Goal: Information Seeking & Learning: Stay updated

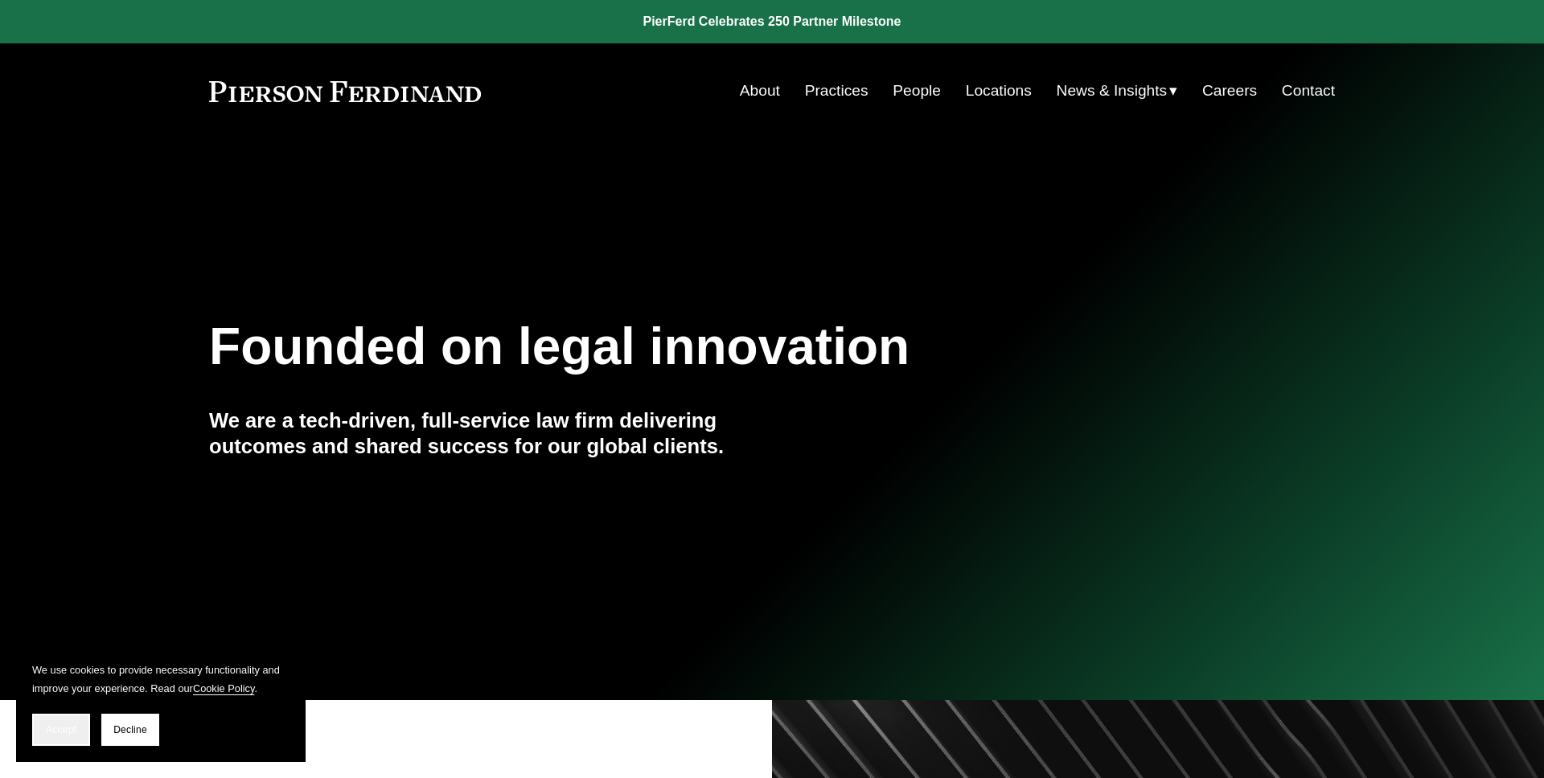
click at [67, 743] on button "Accept" at bounding box center [61, 730] width 58 height 32
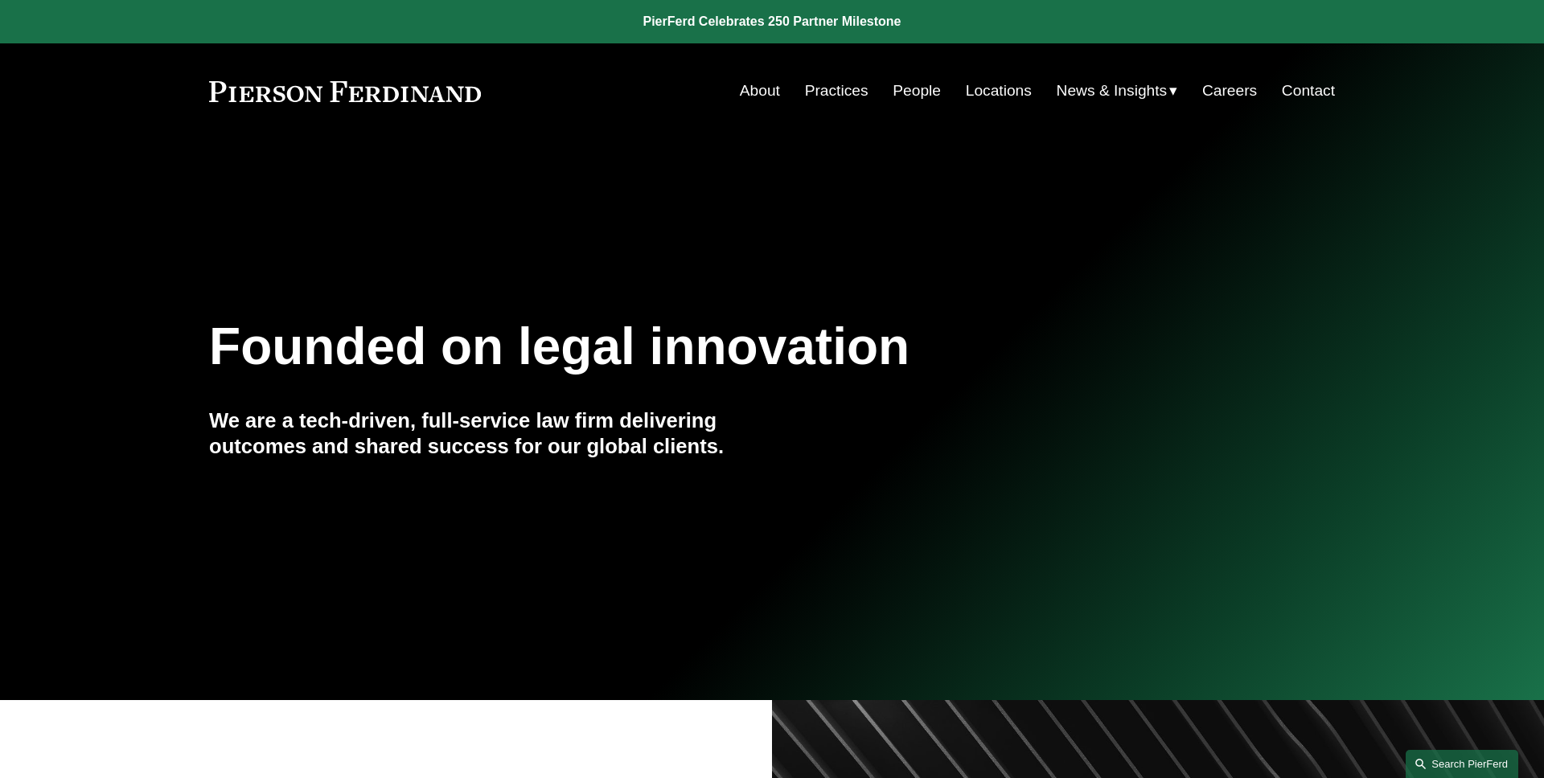
click at [1483, 759] on link "Search this site" at bounding box center [1462, 764] width 113 height 28
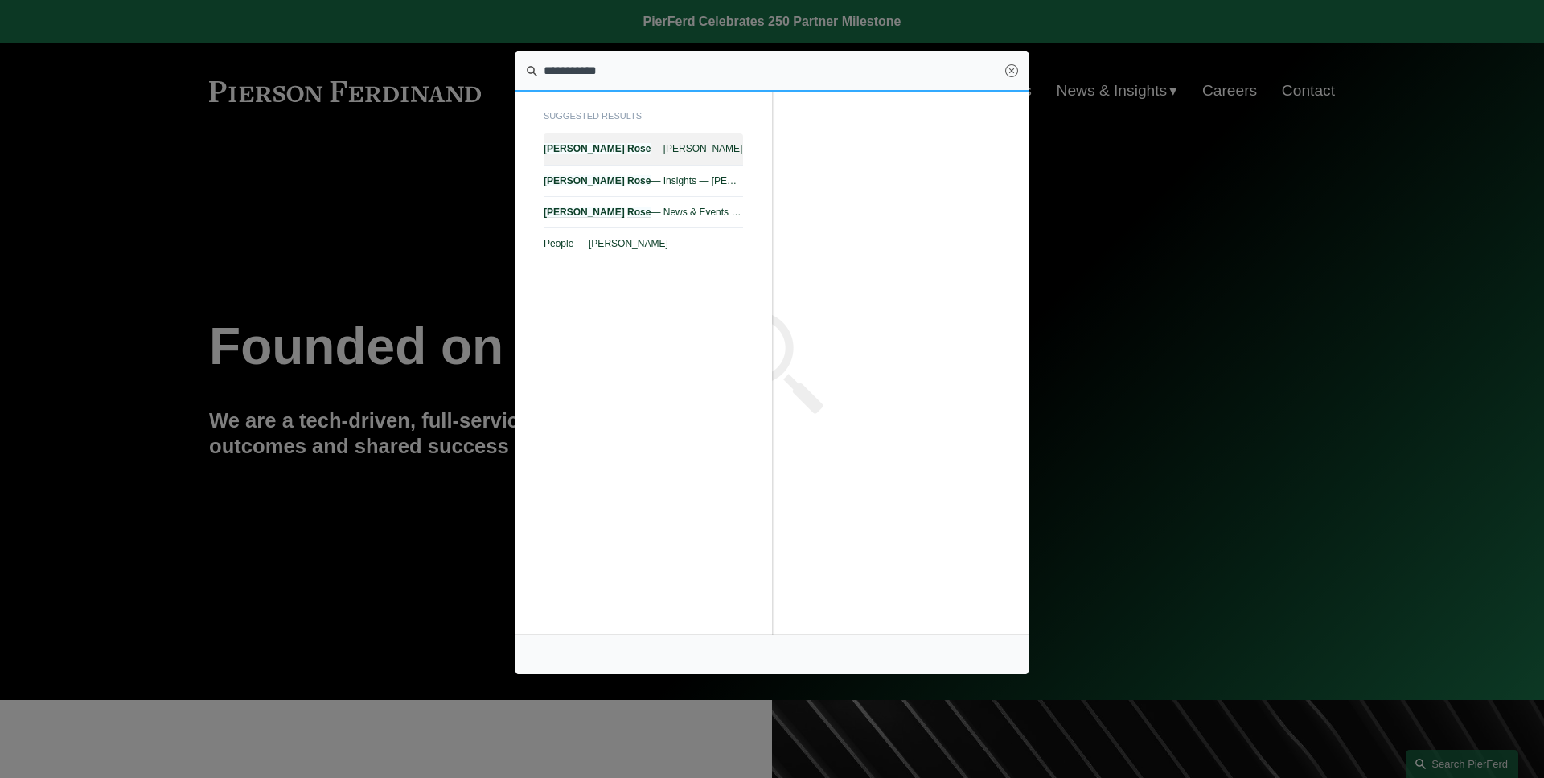
click at [710, 150] on span "Daniel Rose — Pierson Ferdinand LLP" at bounding box center [643, 148] width 199 height 11
type input "**********"
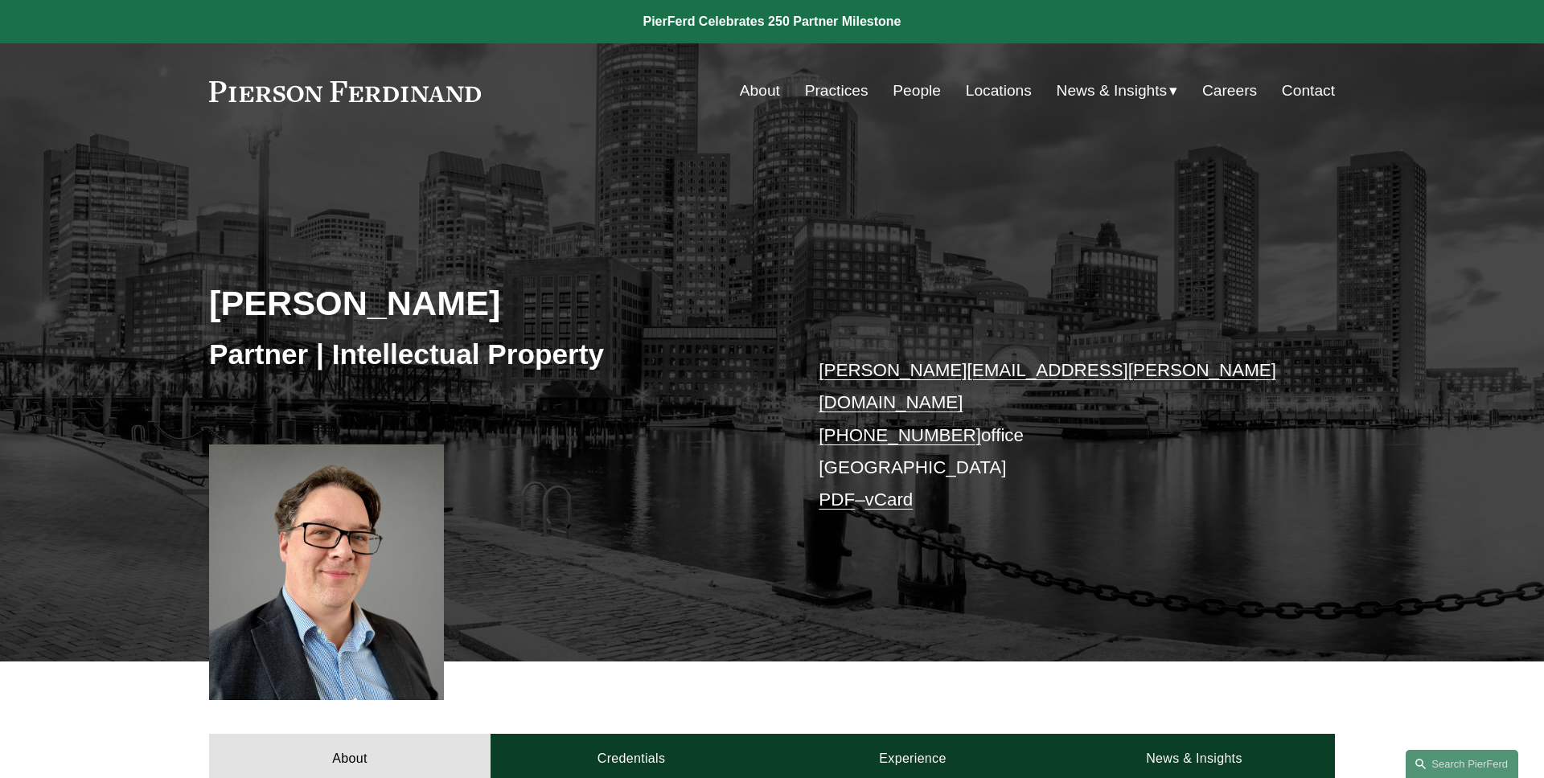
click at [433, 100] on link at bounding box center [345, 91] width 272 height 21
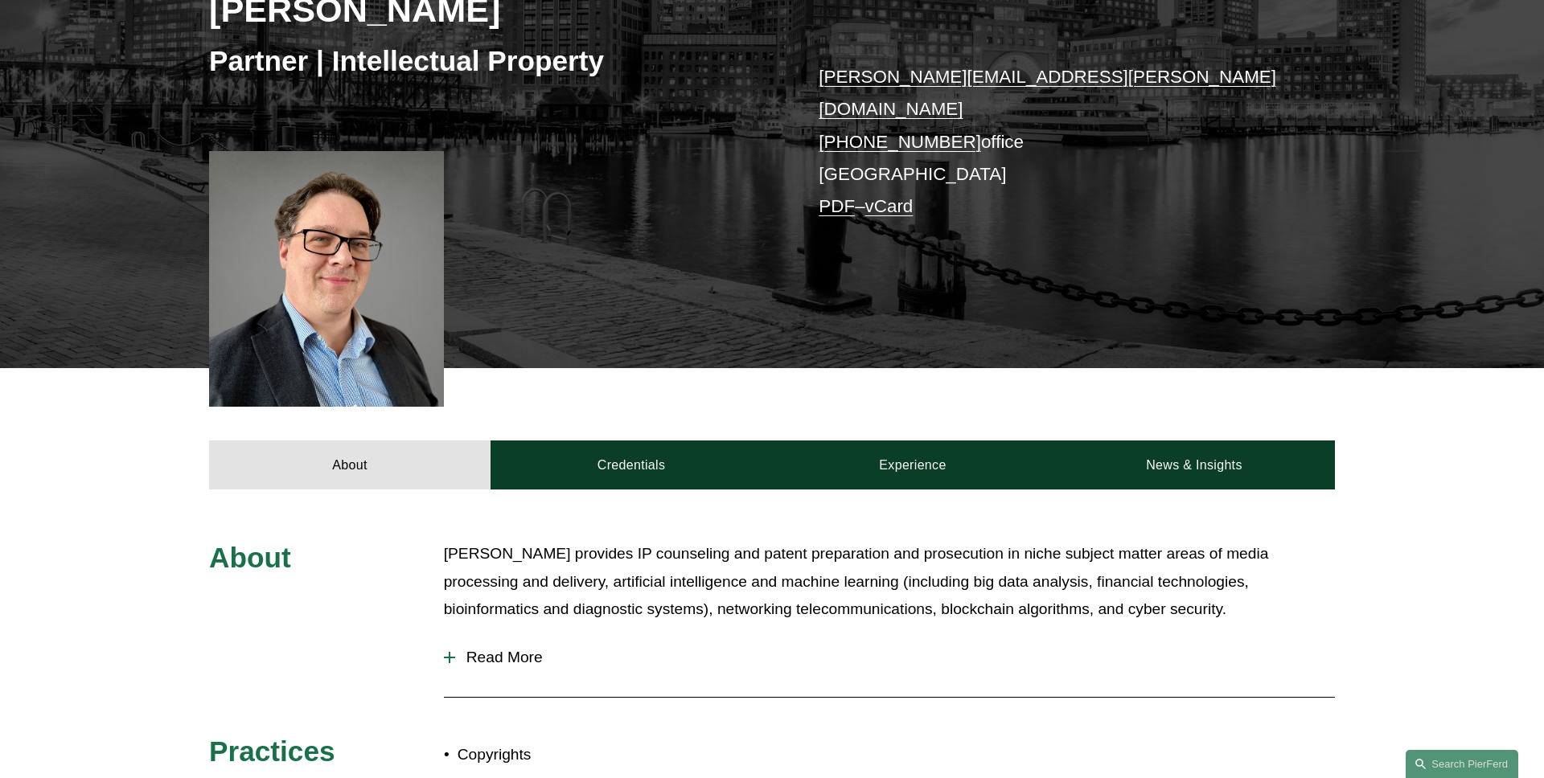
scroll to position [316, 0]
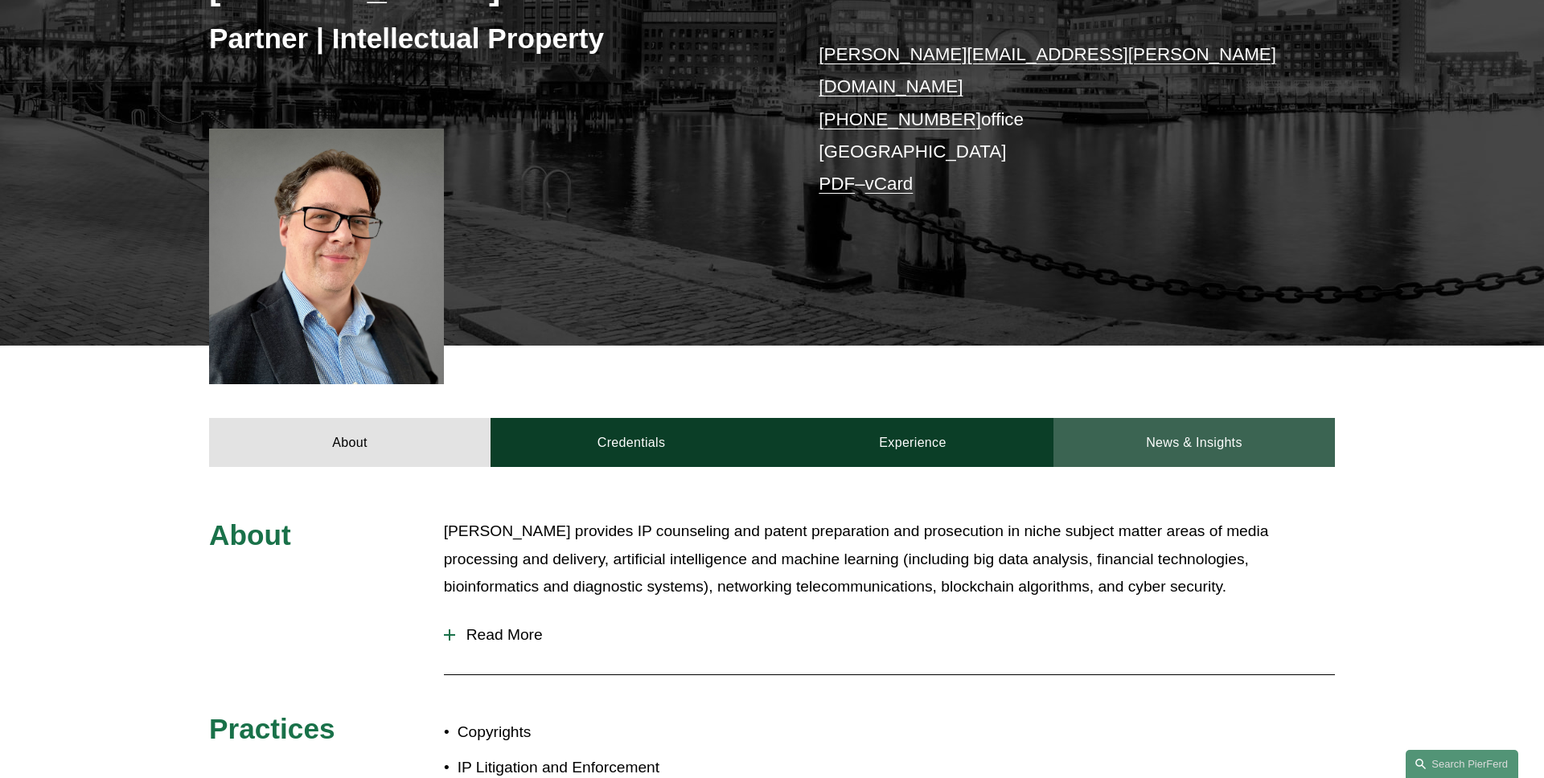
click at [1233, 425] on link "News & Insights" at bounding box center [1193, 442] width 281 height 48
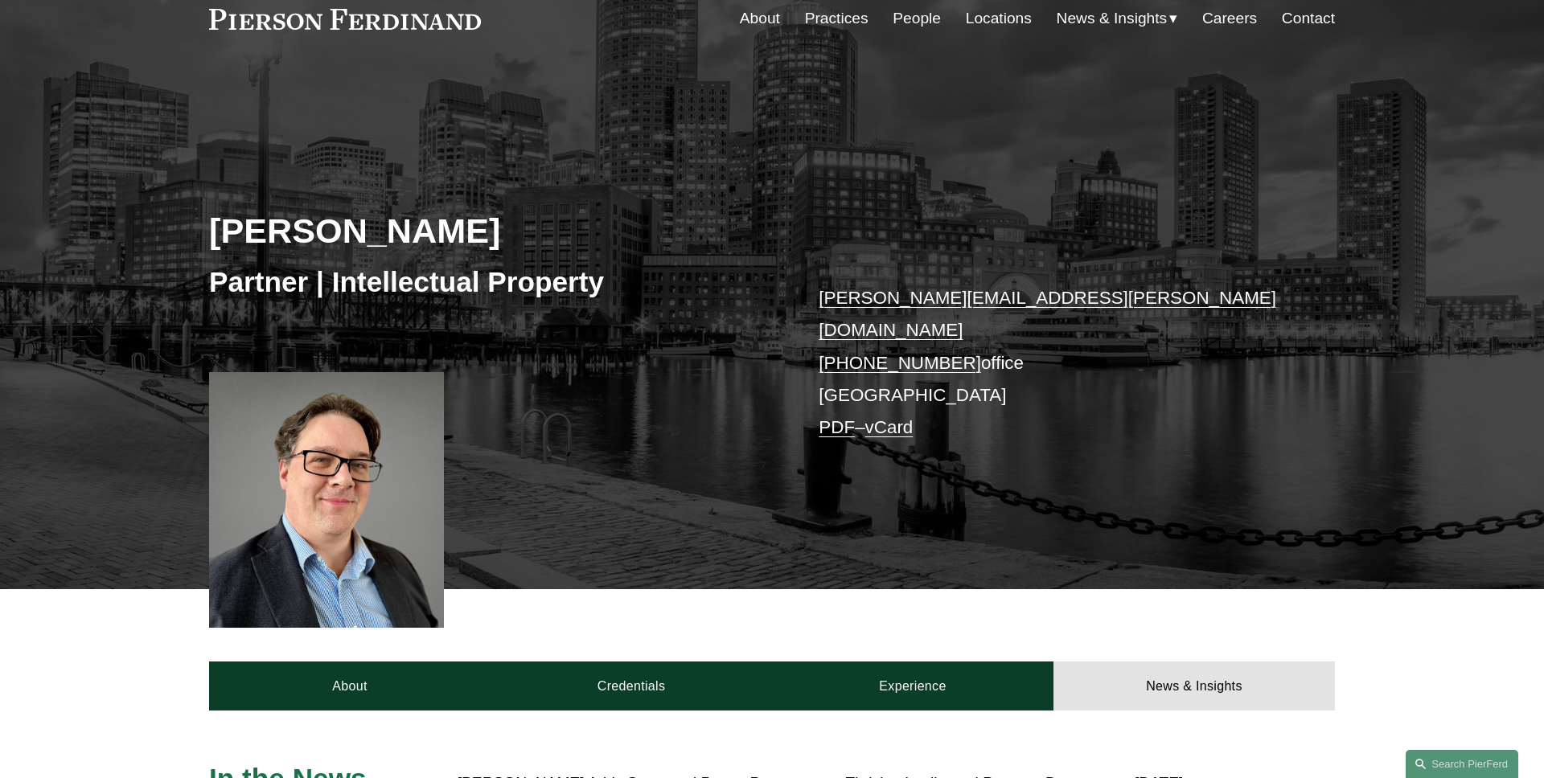
scroll to position [0, 0]
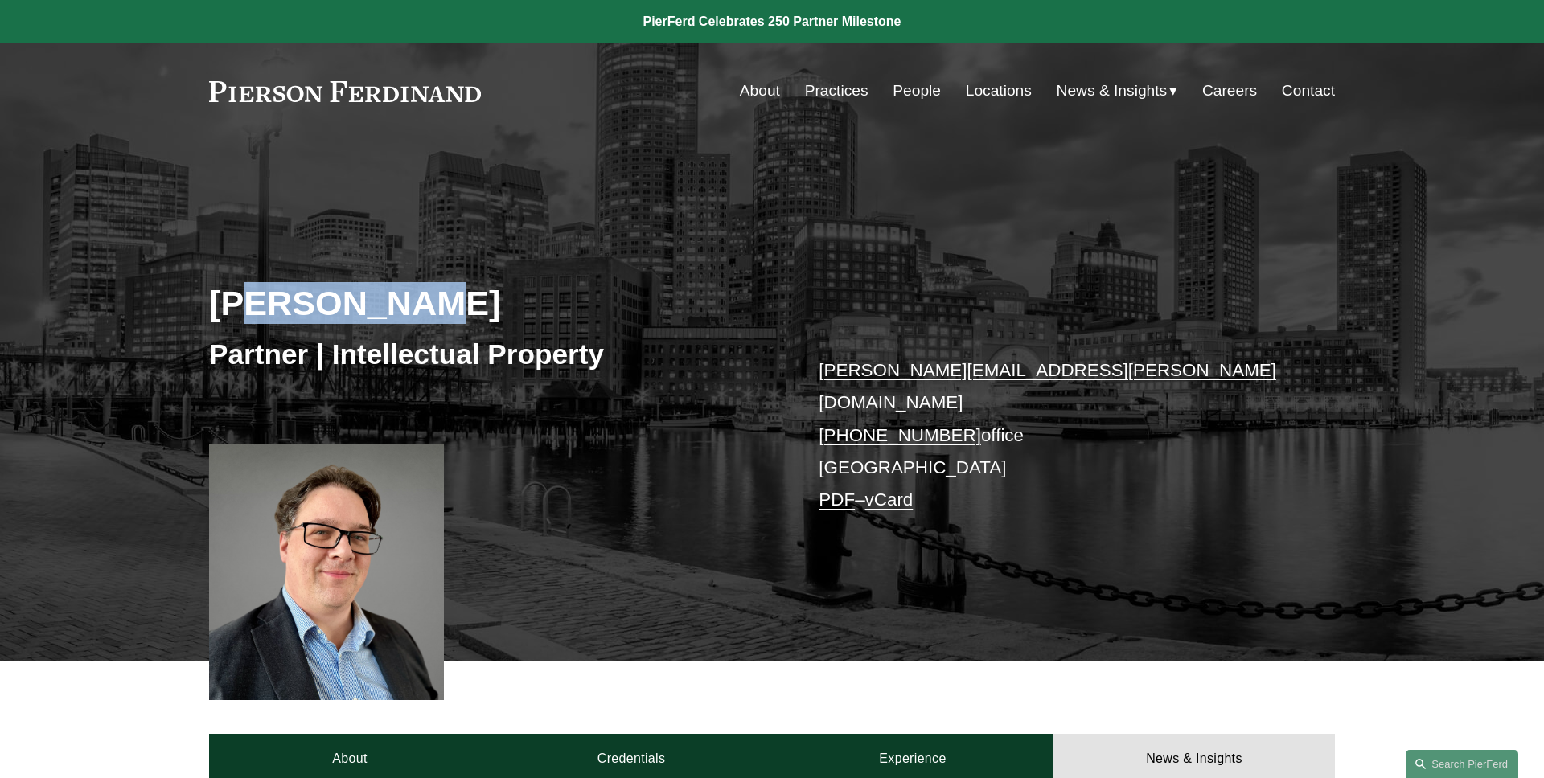
drag, startPoint x: 438, startPoint y: 306, endPoint x: 207, endPoint y: 306, distance: 230.8
click at [207, 306] on div "Daniel Rose Partner | Intellectual Property daniel.rose@pierferd.com +1.617.807…" at bounding box center [772, 423] width 1544 height 477
copy h2 "[PERSON_NAME]"
click at [162, 281] on div "Daniel Rose Partner | Intellectual Property daniel.rose@pierferd.com +1.617.807…" at bounding box center [772, 423] width 1544 height 477
click at [0, 0] on span "Insights" at bounding box center [0, 0] width 0 height 0
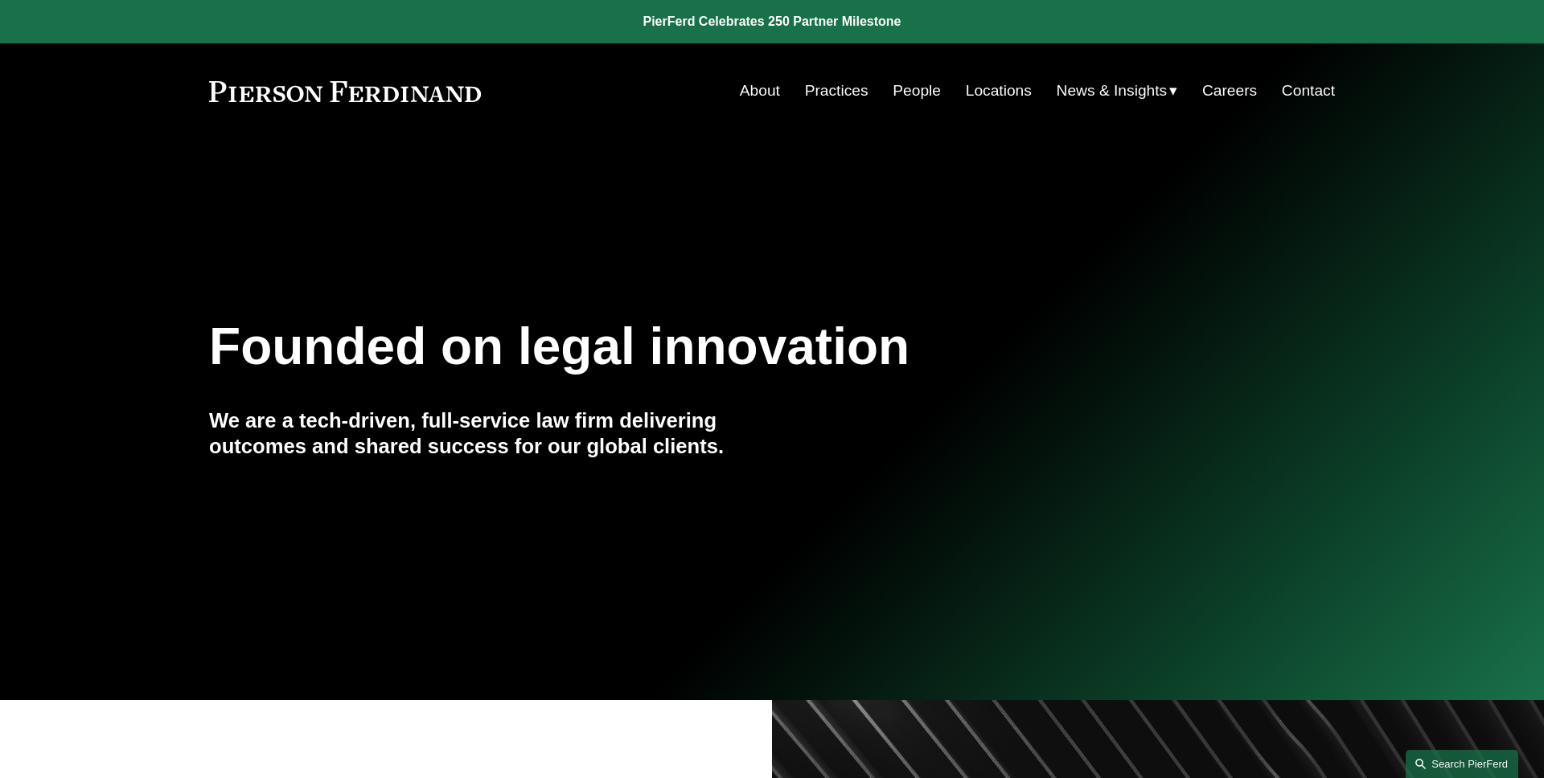
click at [1448, 763] on link "Search this site" at bounding box center [1462, 764] width 113 height 28
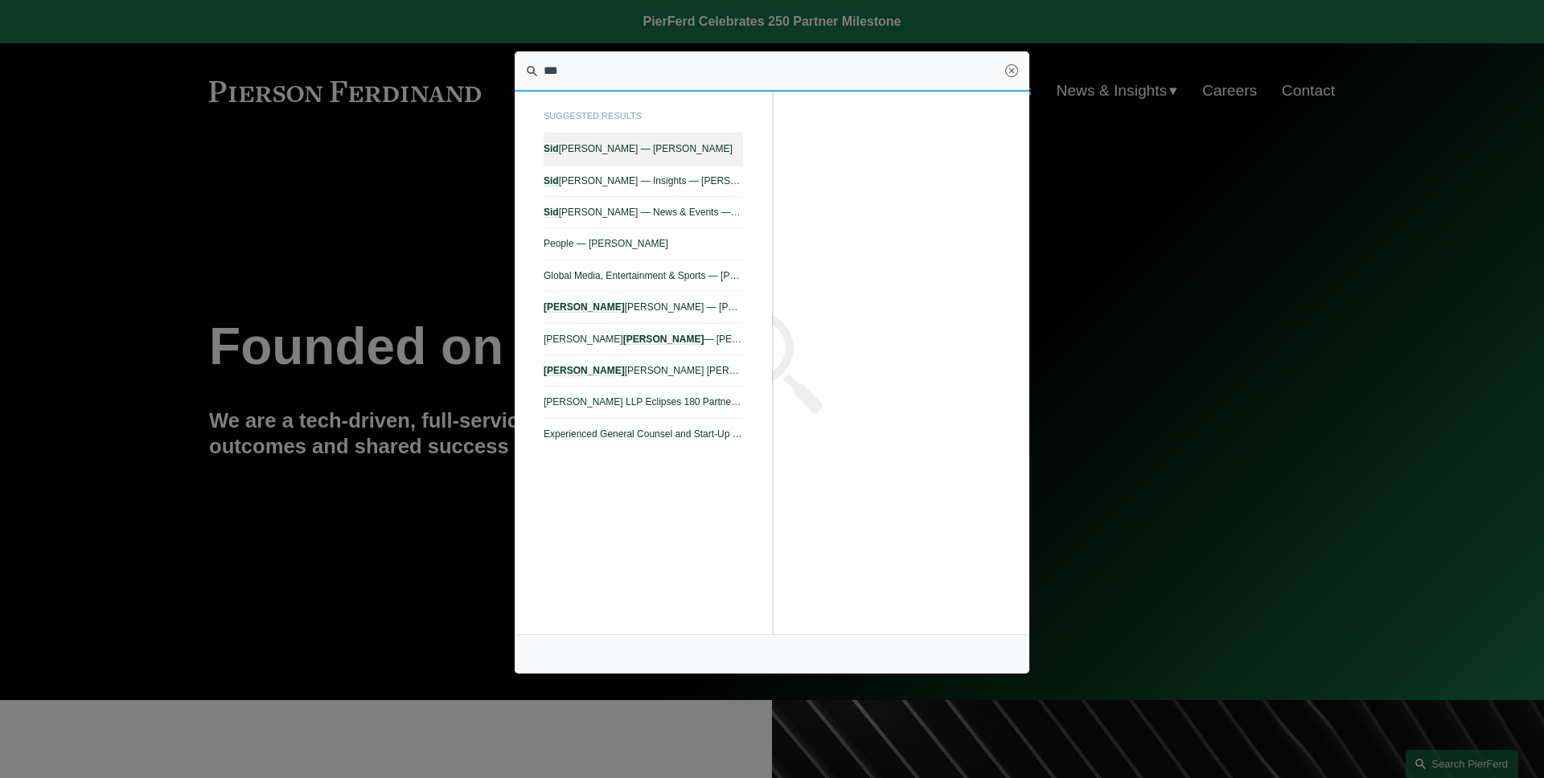
click at [703, 134] on link "Sid Kapoor — Pierson Ferdinand LLP" at bounding box center [643, 148] width 199 height 31
type input "***"
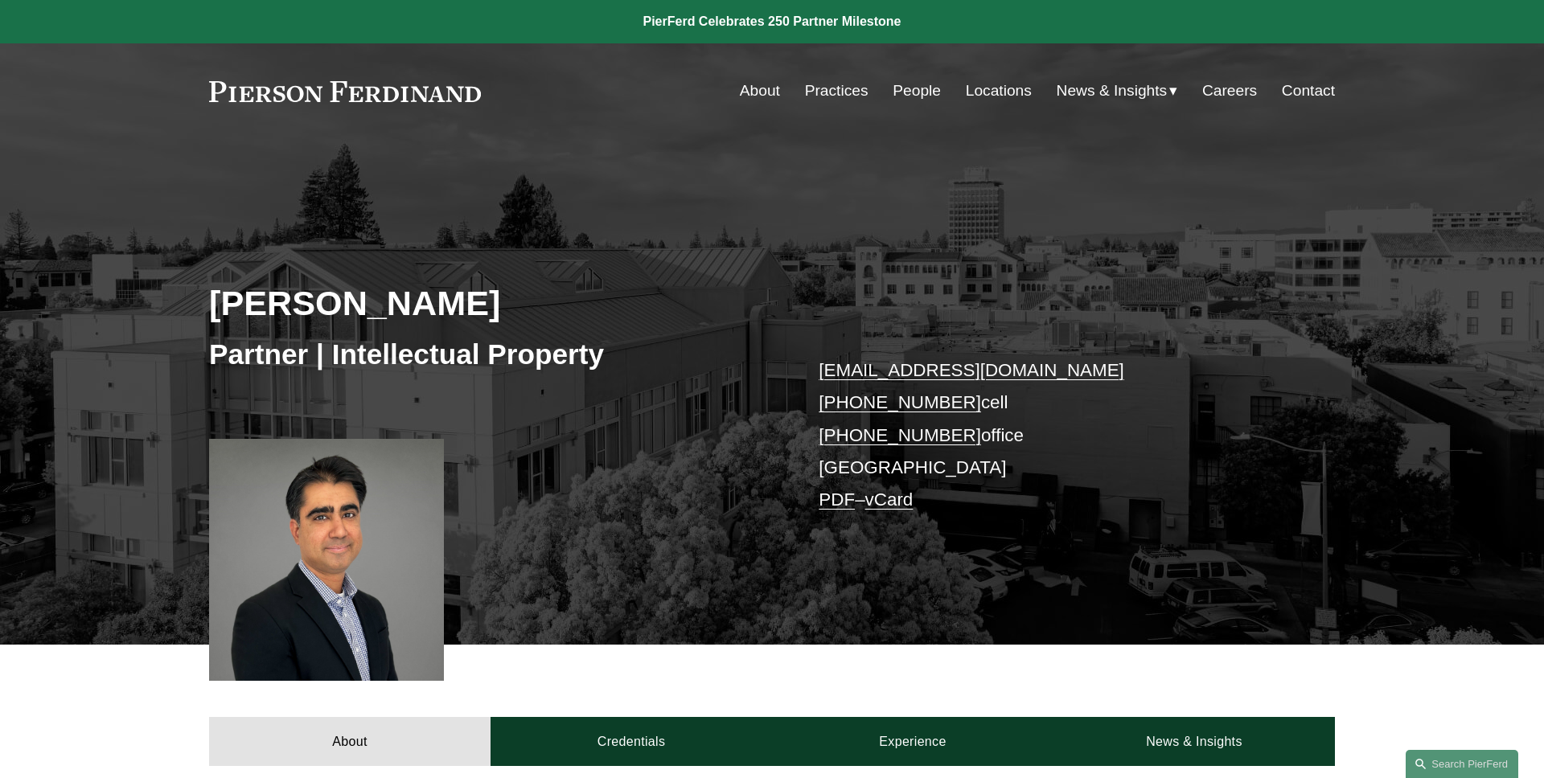
click at [370, 240] on div "Sid Kapoor Partner | Intellectual Property sid.kapoor@pierferd.com +1.908.489.9…" at bounding box center [772, 415] width 1544 height 460
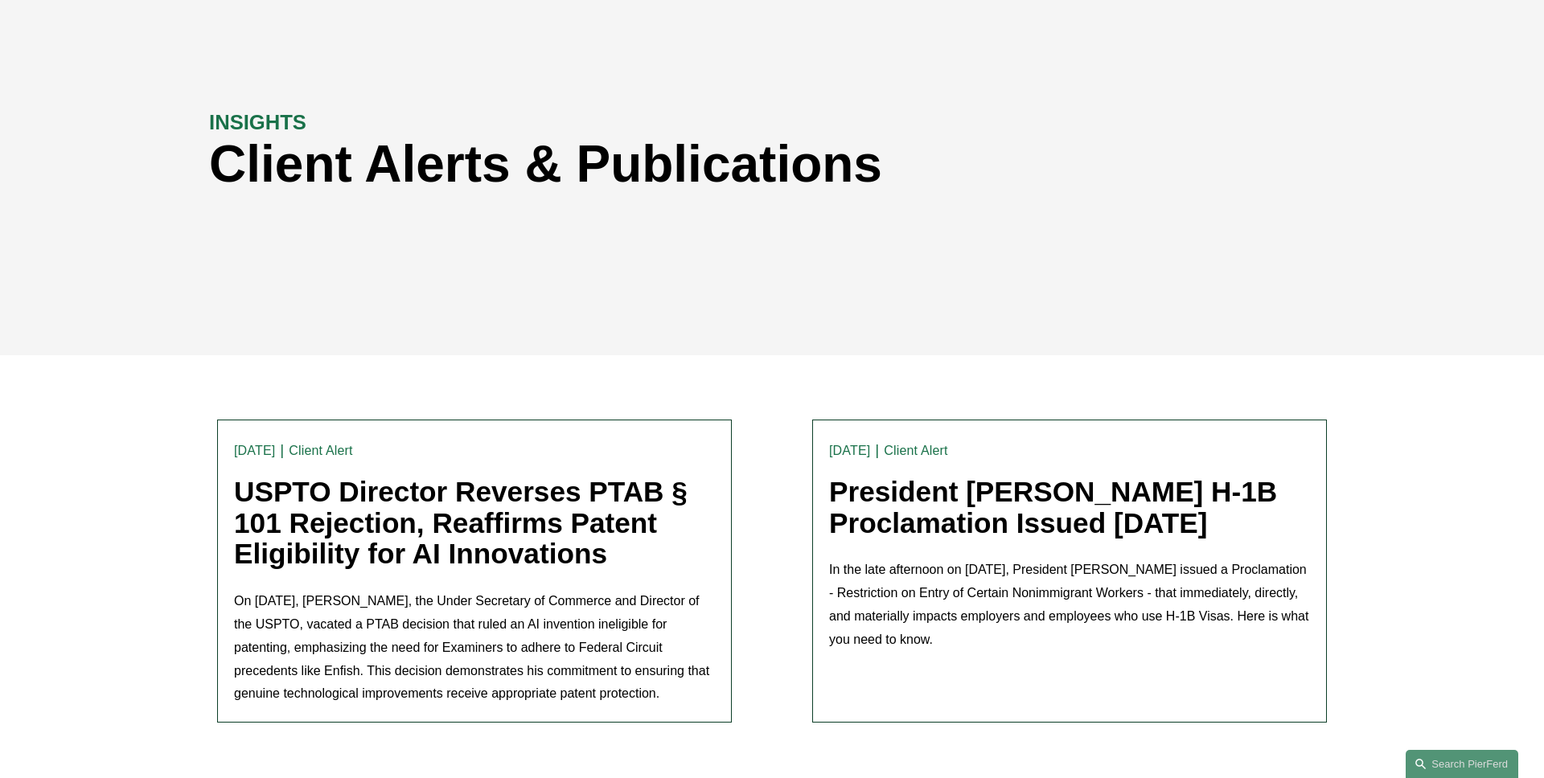
scroll to position [265, 0]
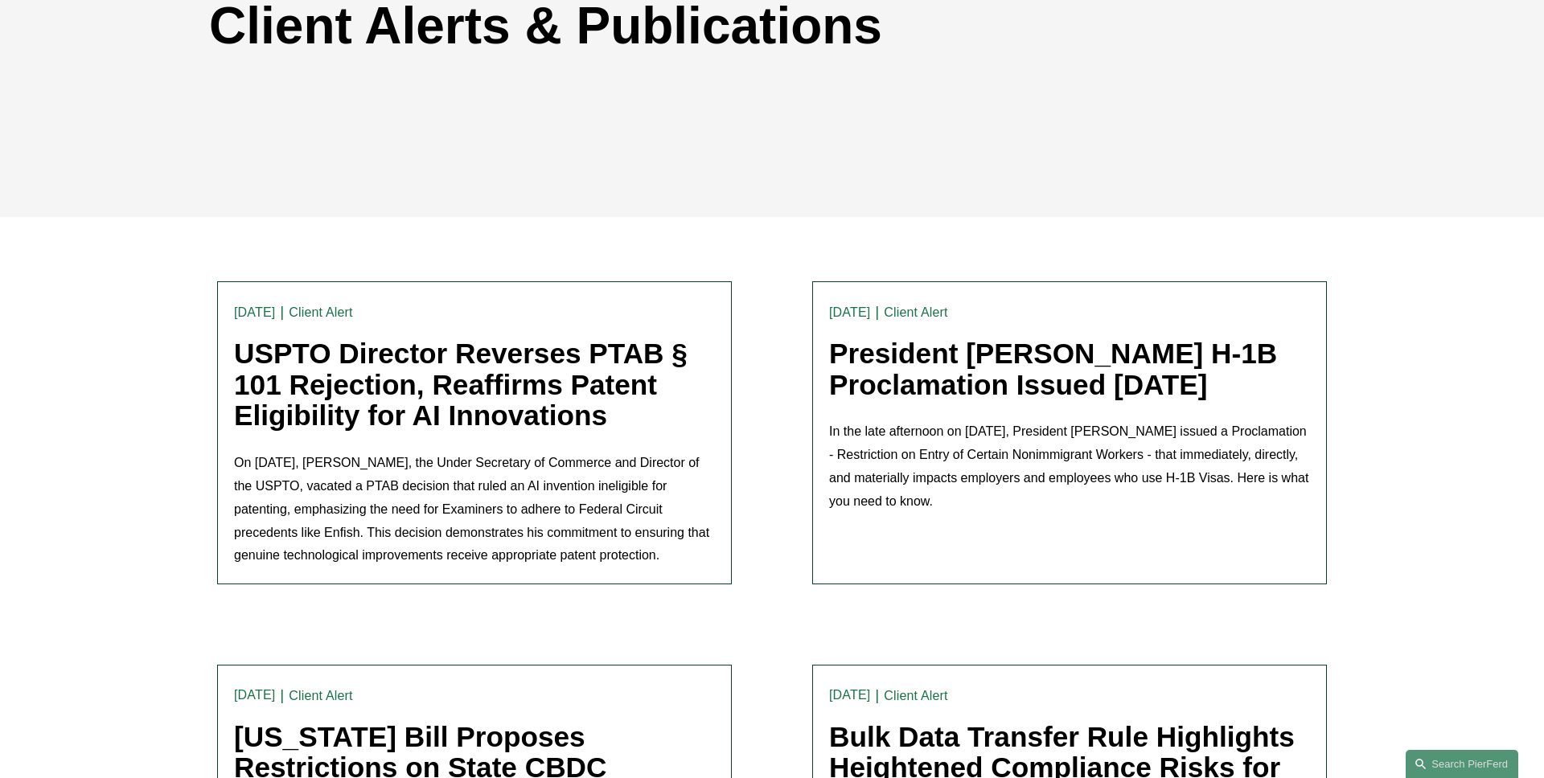
click at [423, 395] on link "USPTO Director Reverses PTAB § 101 Rejection, Reaffirms Patent Eligibility for …" at bounding box center [460, 384] width 453 height 93
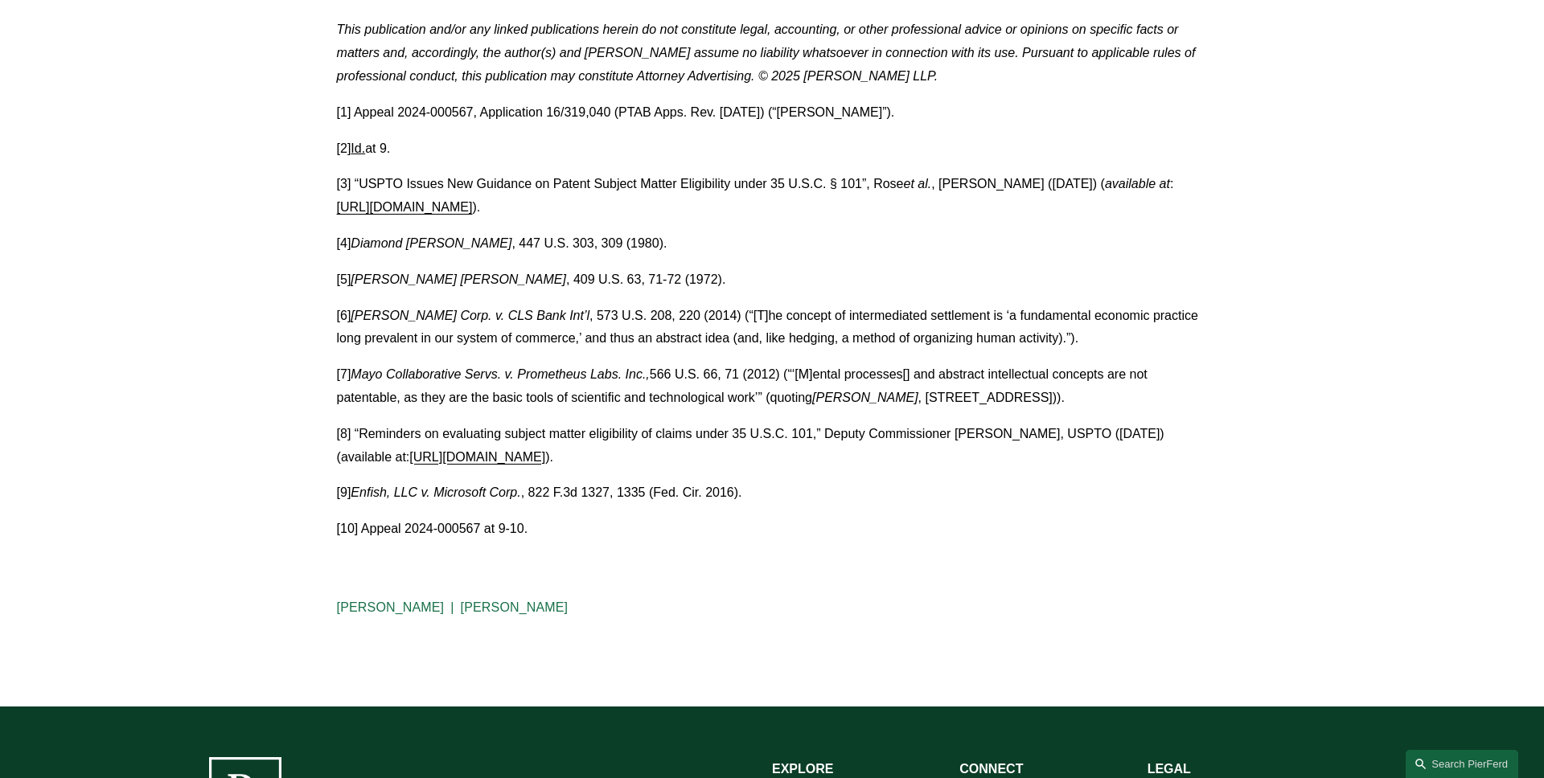
scroll to position [3275, 0]
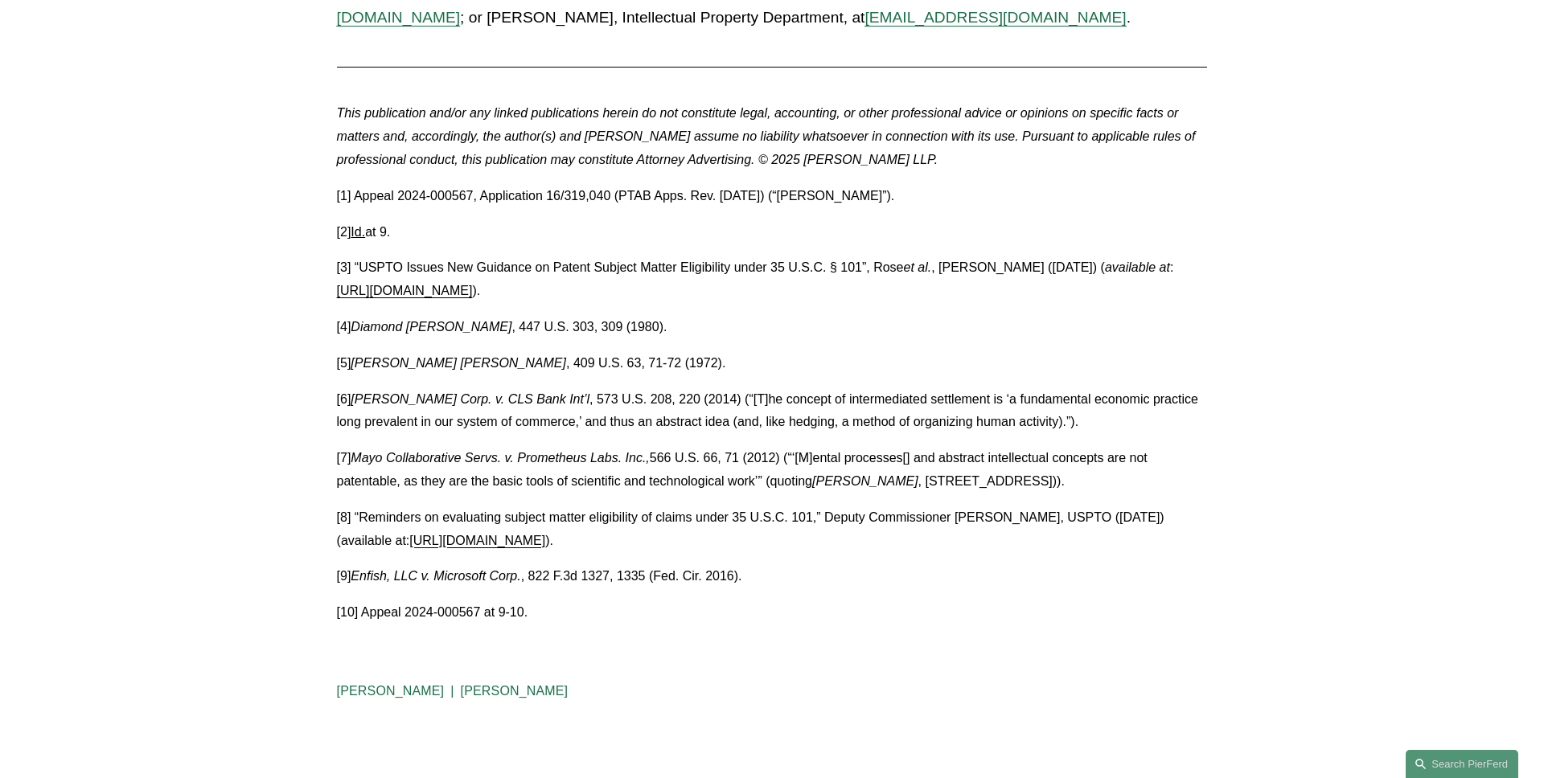
click at [527, 548] on link "[URL][DOMAIN_NAME]" at bounding box center [477, 541] width 136 height 14
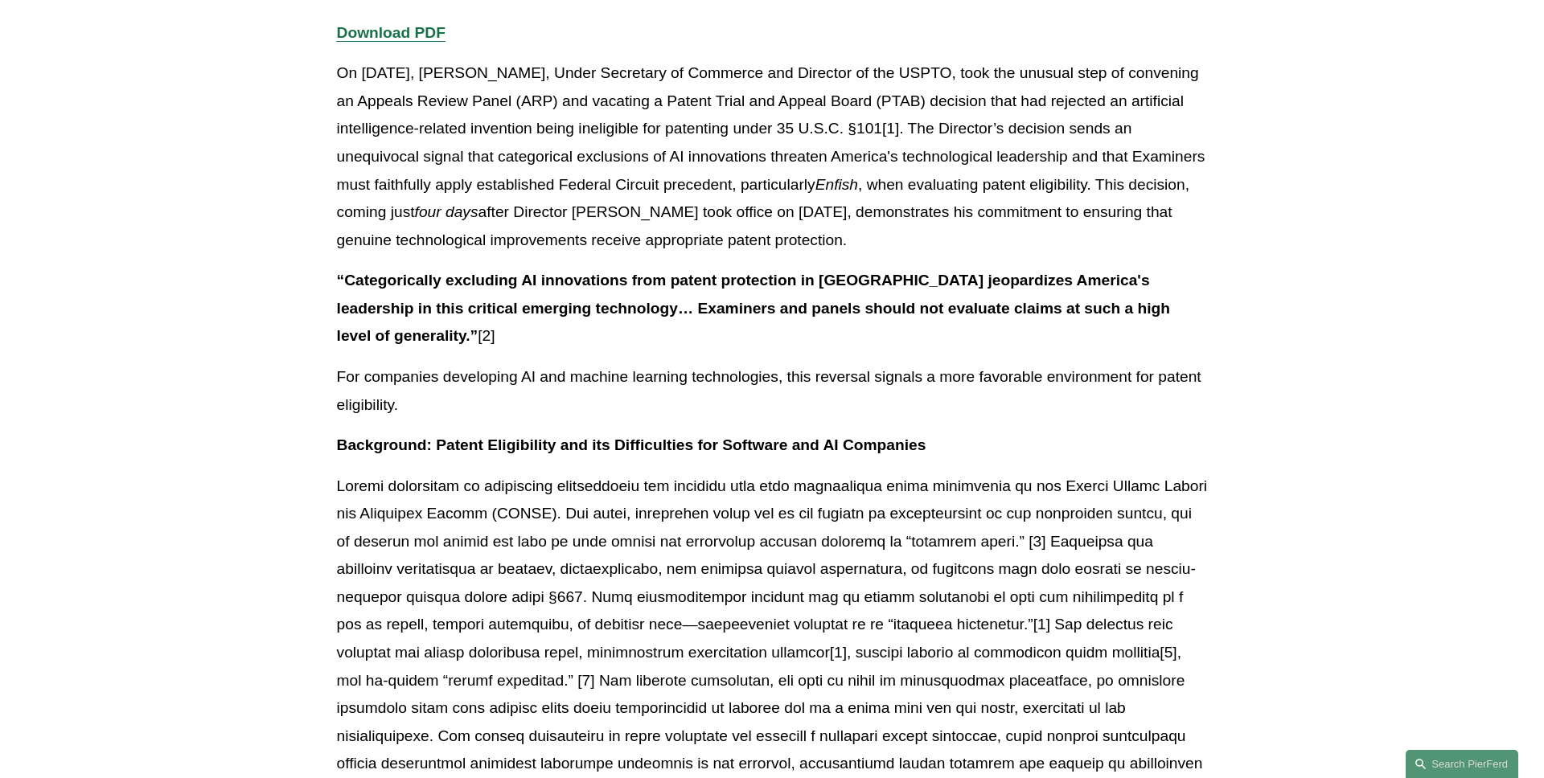
scroll to position [0, 0]
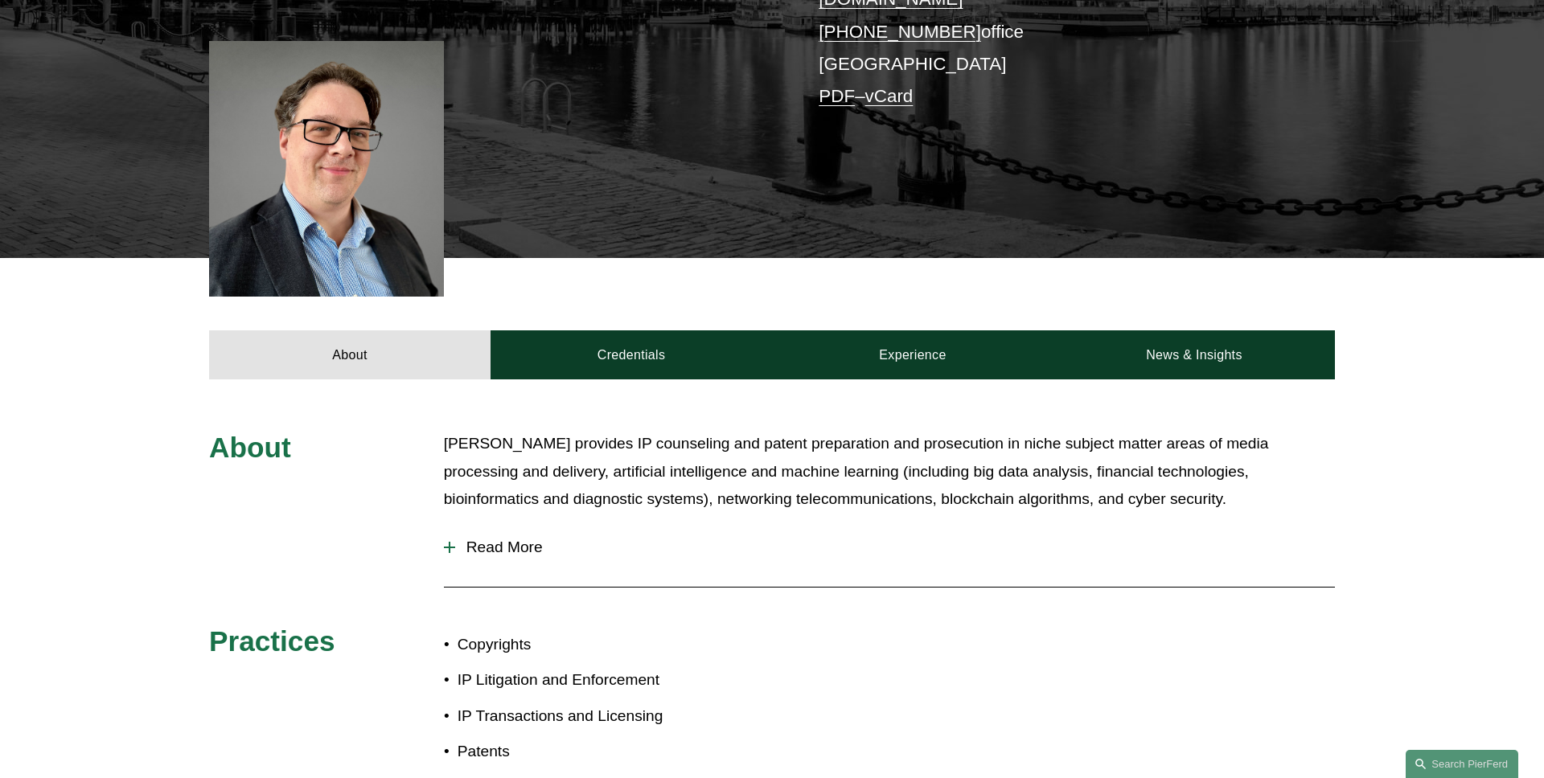
scroll to position [527, 0]
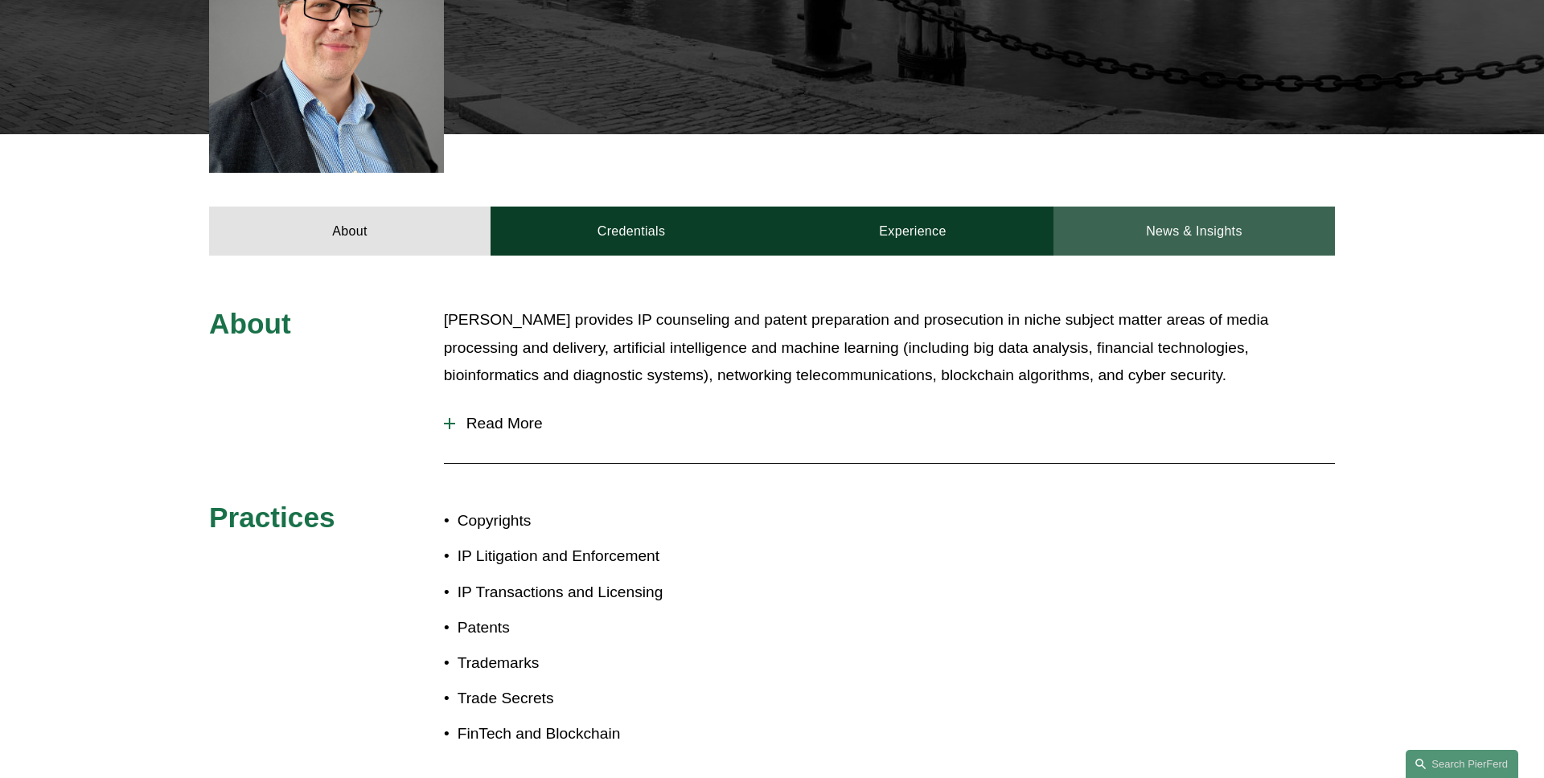
click at [1152, 218] on link "News & Insights" at bounding box center [1193, 231] width 281 height 48
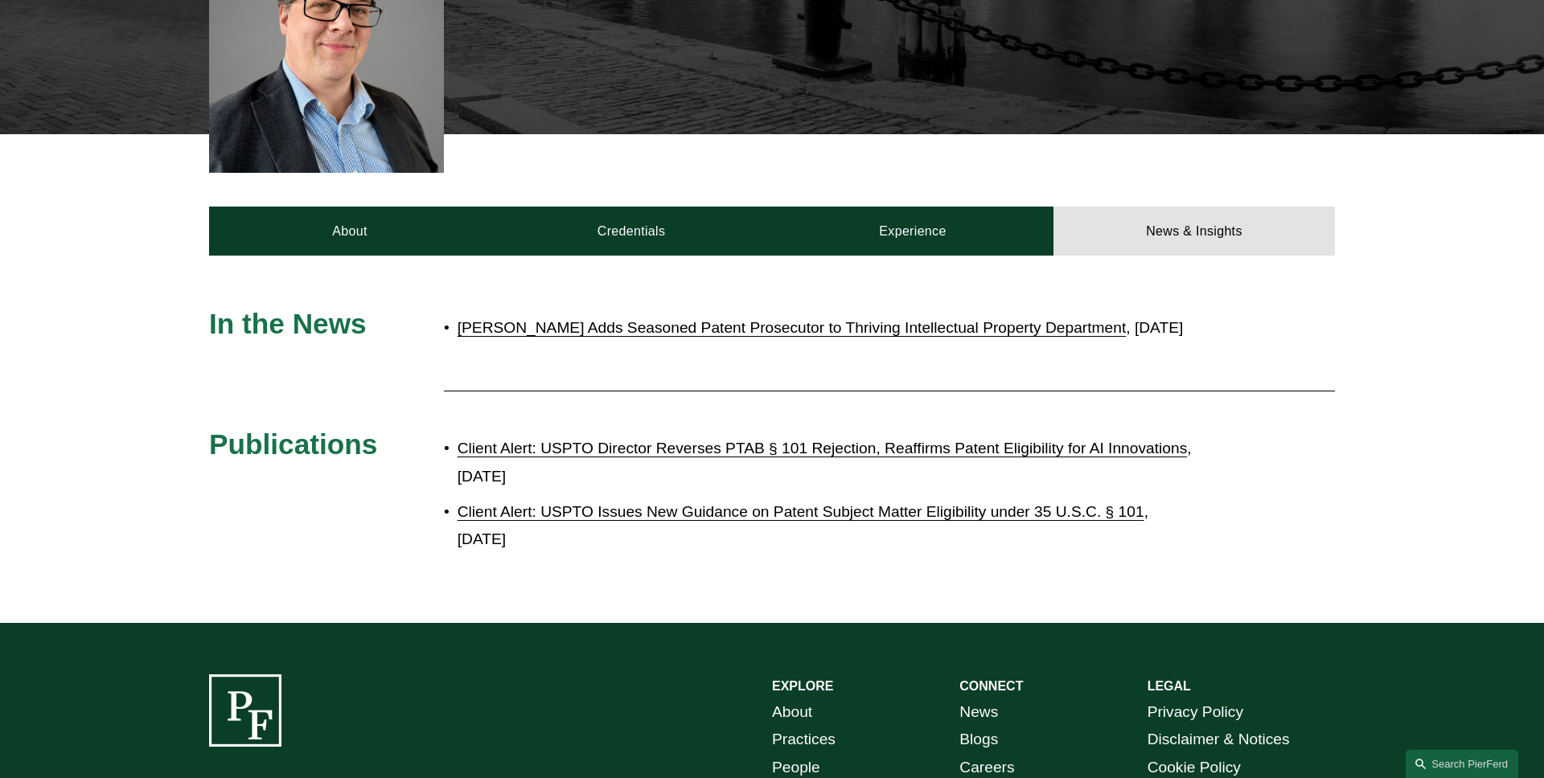
click at [860, 440] on link "Client Alert: USPTO Director Reverses PTAB § 101 Rejection, Reaffirms Patent El…" at bounding box center [823, 448] width 730 height 17
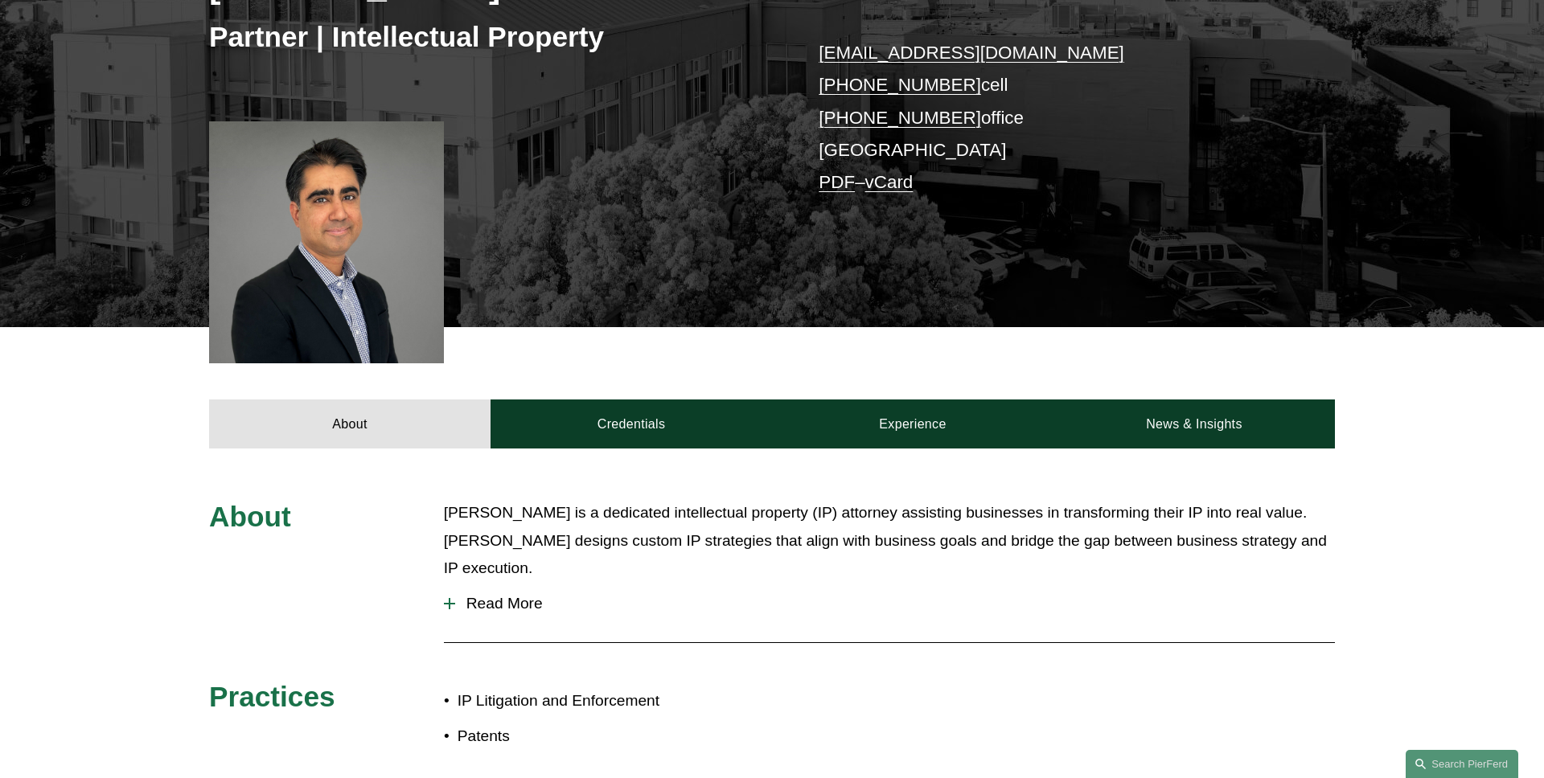
scroll to position [493, 0]
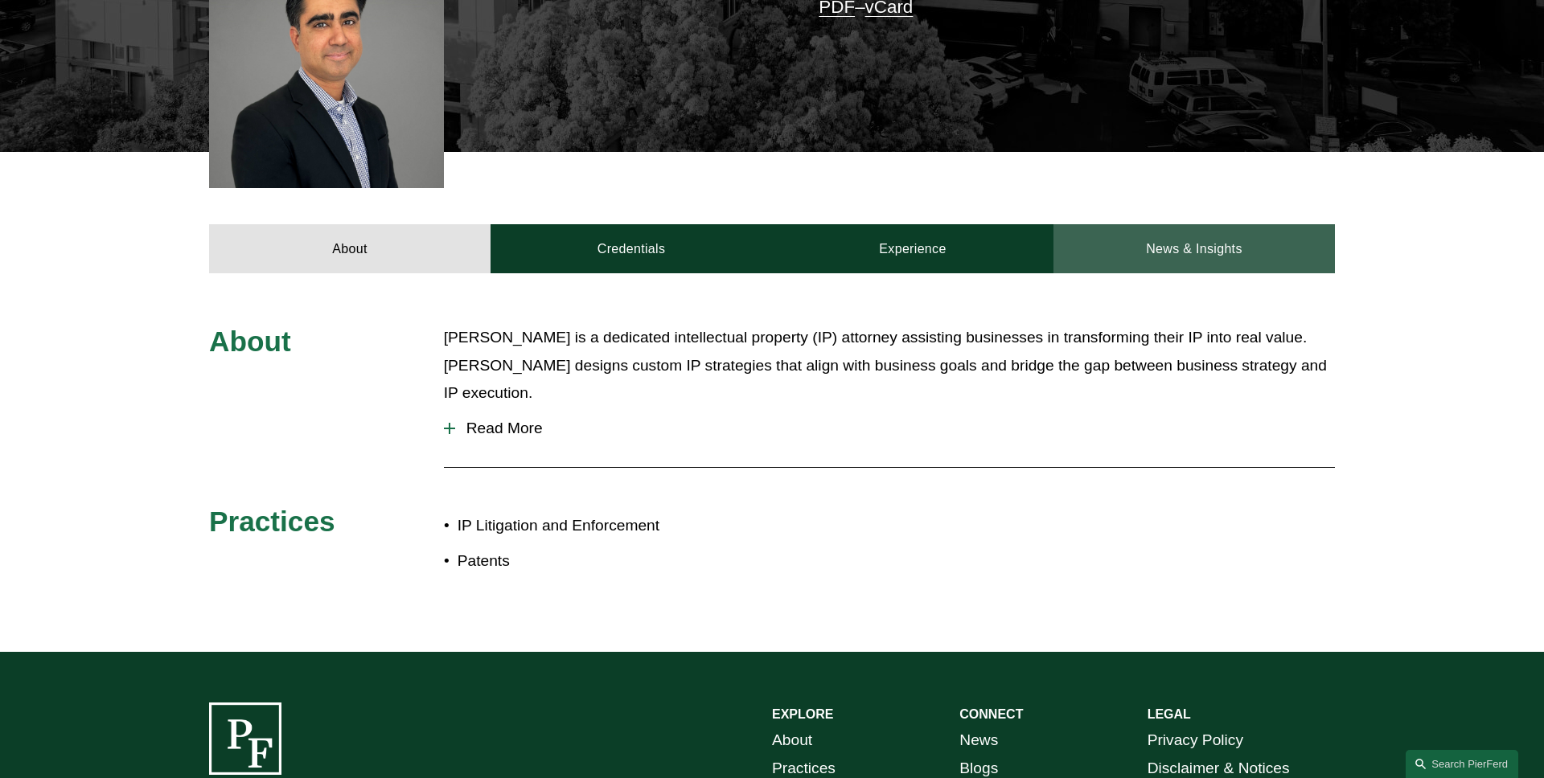
click at [1270, 252] on link "News & Insights" at bounding box center [1193, 248] width 281 height 48
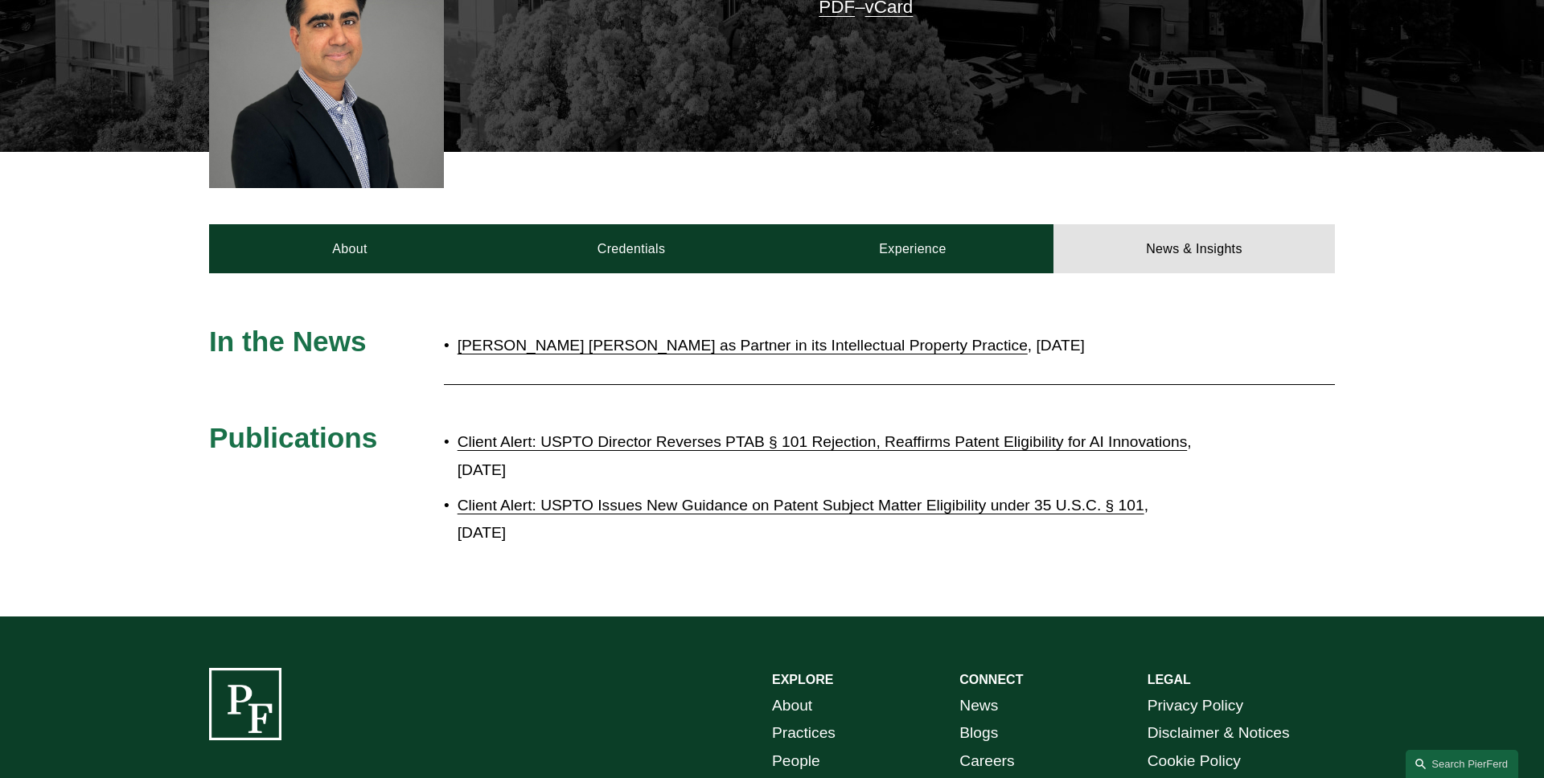
click at [767, 442] on link "Client Alert: USPTO Director Reverses PTAB § 101 Rejection, Reaffirms Patent El…" at bounding box center [823, 441] width 730 height 17
